Goal: Task Accomplishment & Management: Complete application form

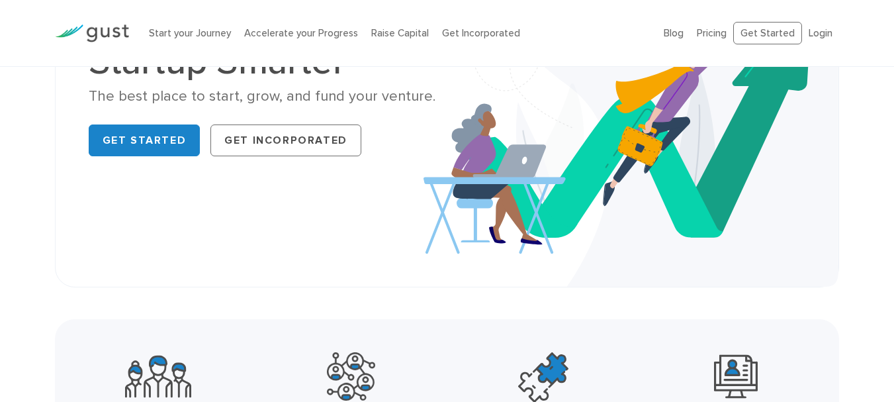
scroll to position [198, 0]
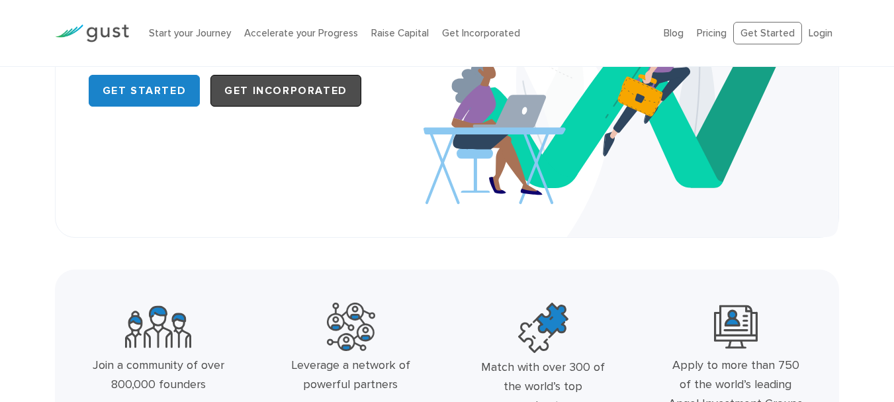
click at [339, 88] on link "Get Incorporated" at bounding box center [285, 91] width 151 height 32
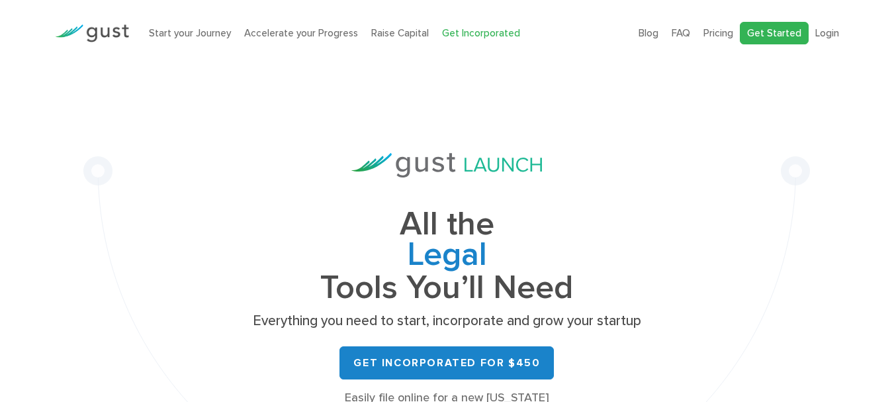
click at [786, 34] on link "Get Started" at bounding box center [774, 33] width 69 height 23
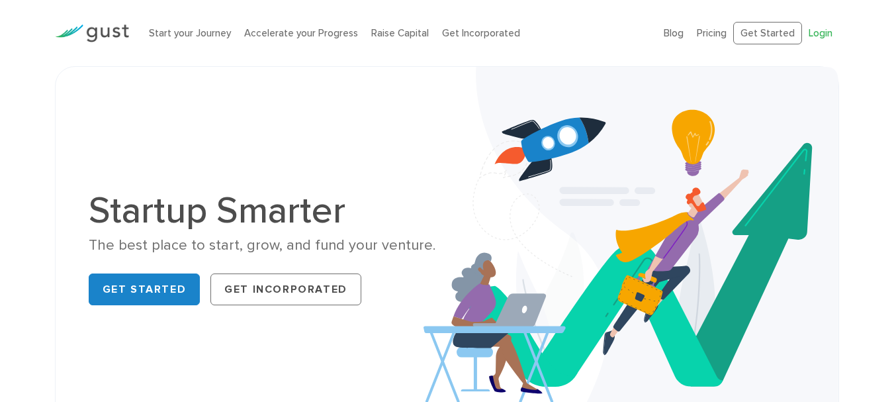
click at [814, 34] on link "Login" at bounding box center [820, 33] width 24 height 12
